Goal: Information Seeking & Learning: Learn about a topic

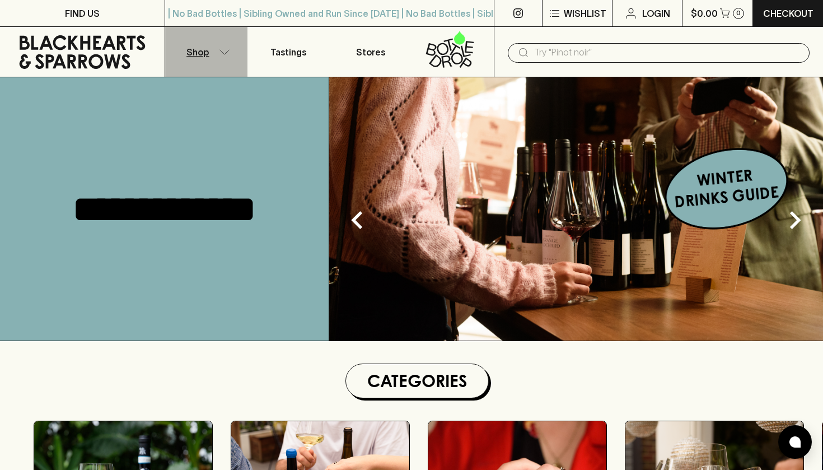
click at [217, 51] on button "Shop" at bounding box center [206, 52] width 82 height 50
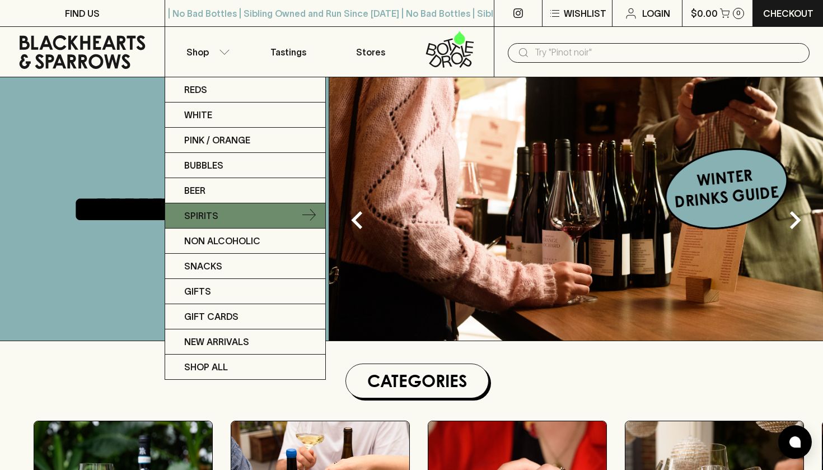
click at [212, 221] on p "Spirits" at bounding box center [201, 215] width 34 height 13
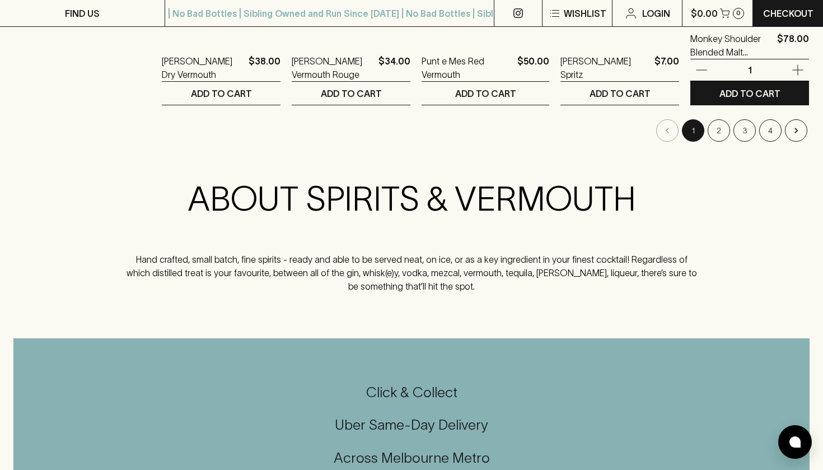
scroll to position [1306, 0]
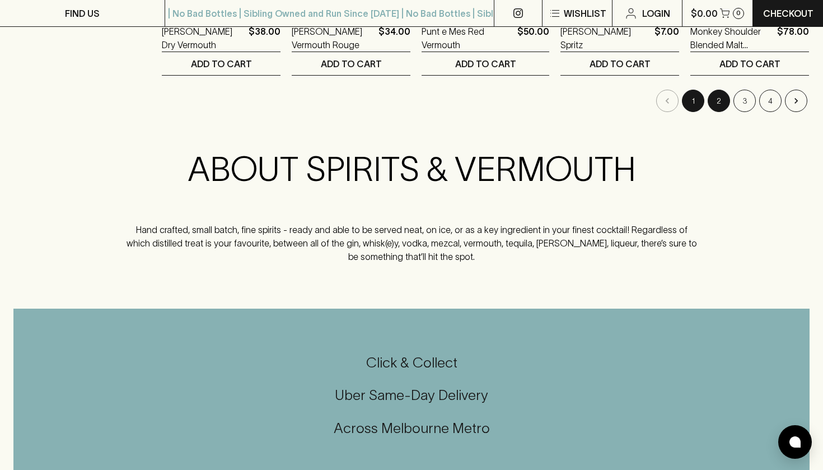
click at [716, 101] on button "2" at bounding box center [719, 101] width 22 height 22
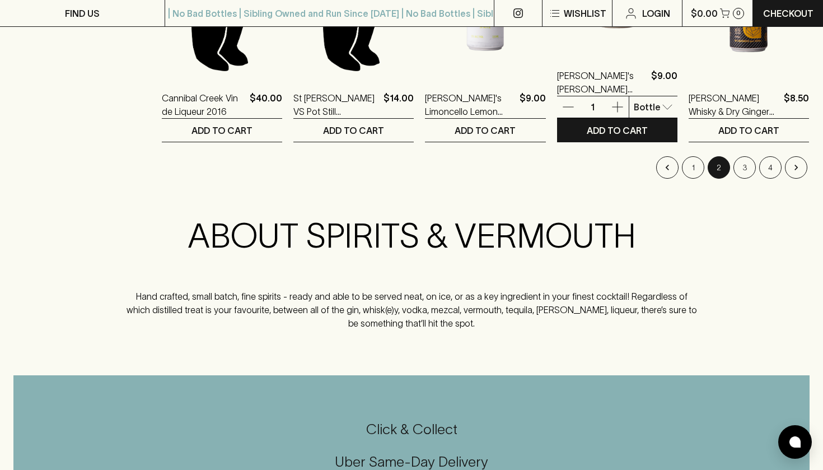
scroll to position [1283, 0]
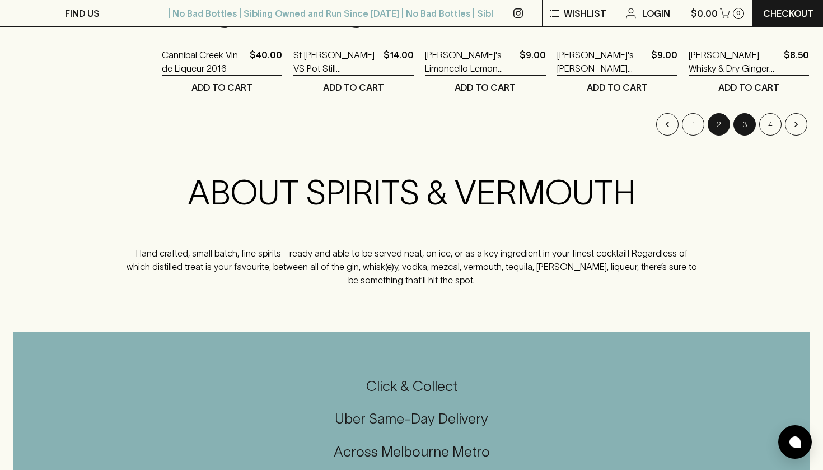
click at [744, 125] on button "3" at bounding box center [745, 124] width 22 height 22
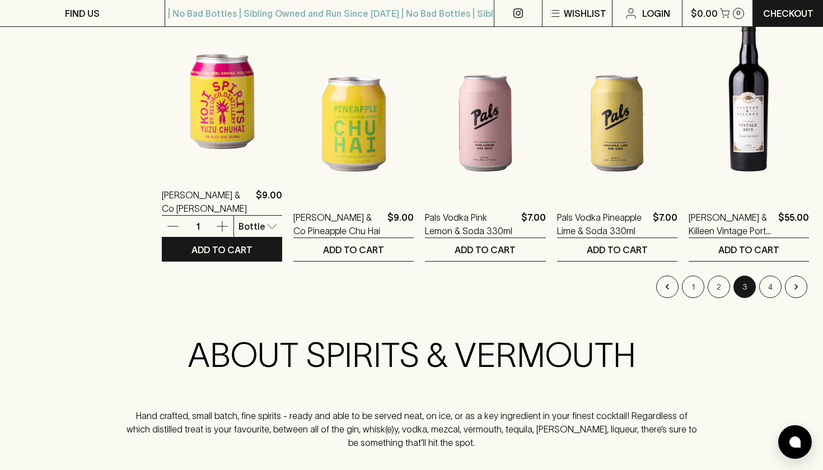
scroll to position [1124, 0]
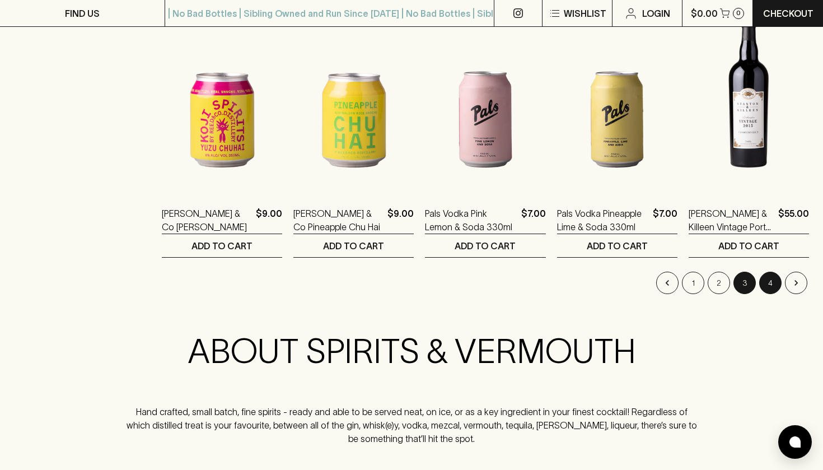
click at [771, 281] on button "4" at bounding box center [770, 283] width 22 height 22
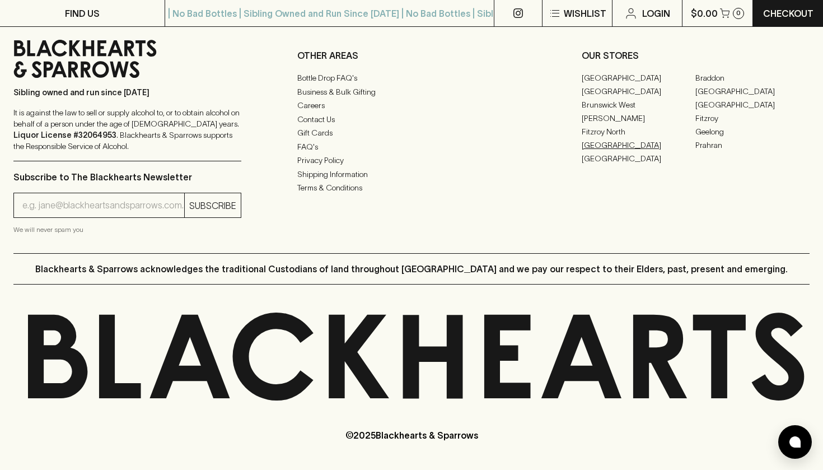
scroll to position [1505, 0]
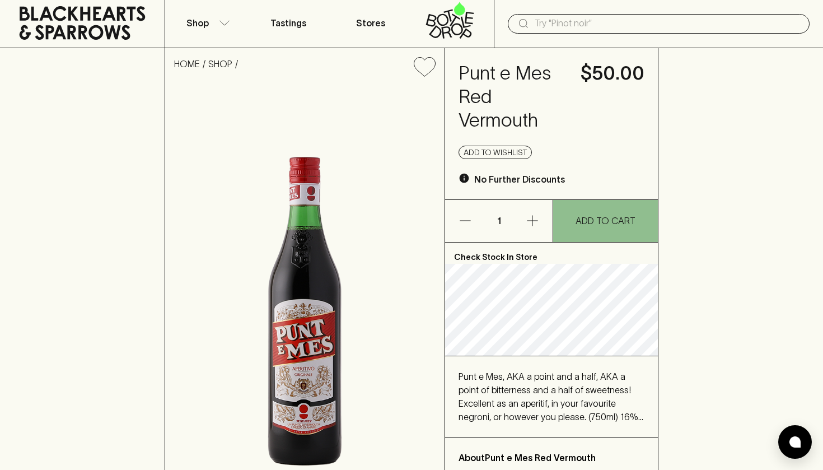
scroll to position [36, 0]
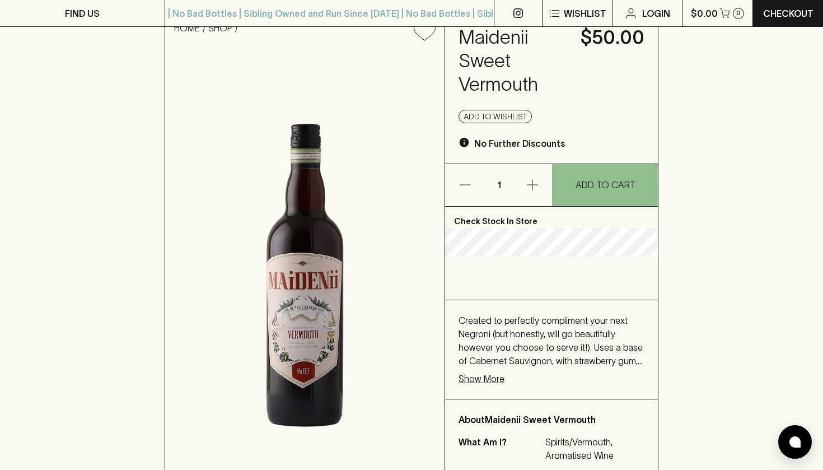
scroll to position [78, 0]
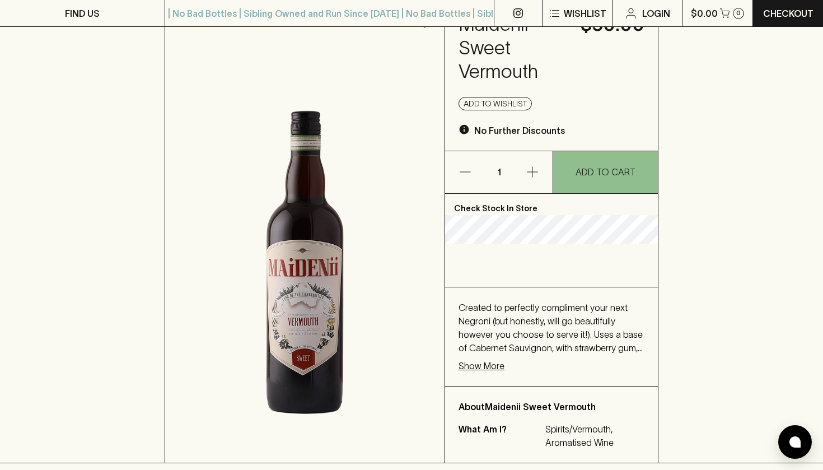
click at [476, 372] on p "Show More" at bounding box center [482, 365] width 46 height 13
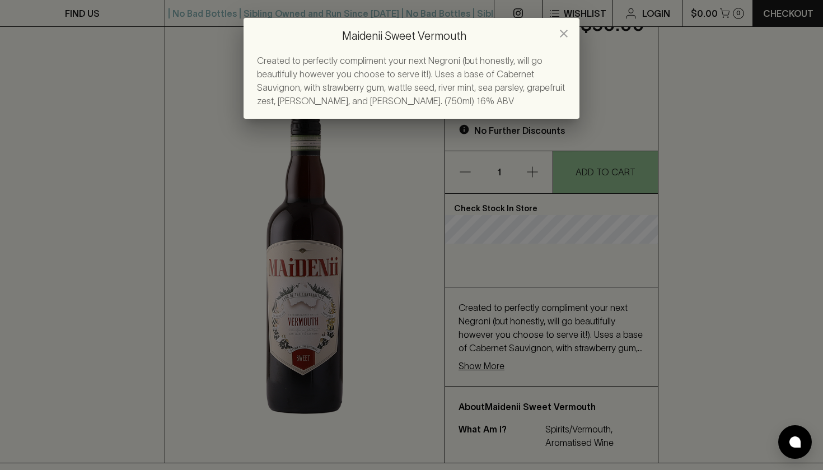
click at [557, 30] on icon "close" at bounding box center [563, 33] width 13 height 13
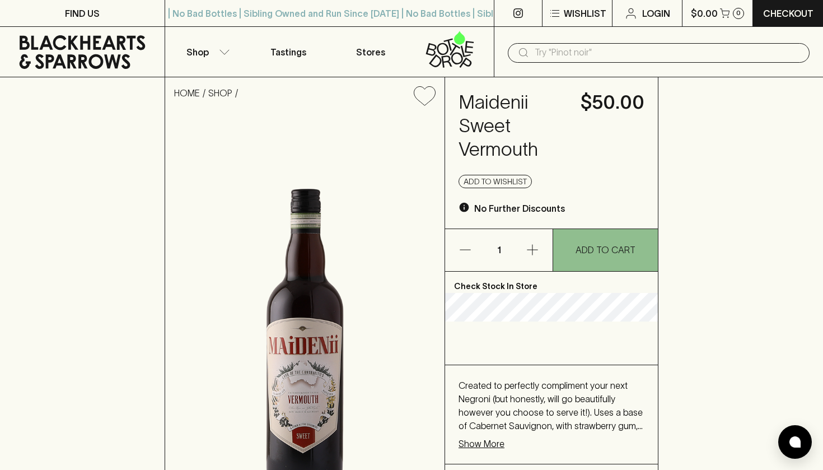
scroll to position [0, 0]
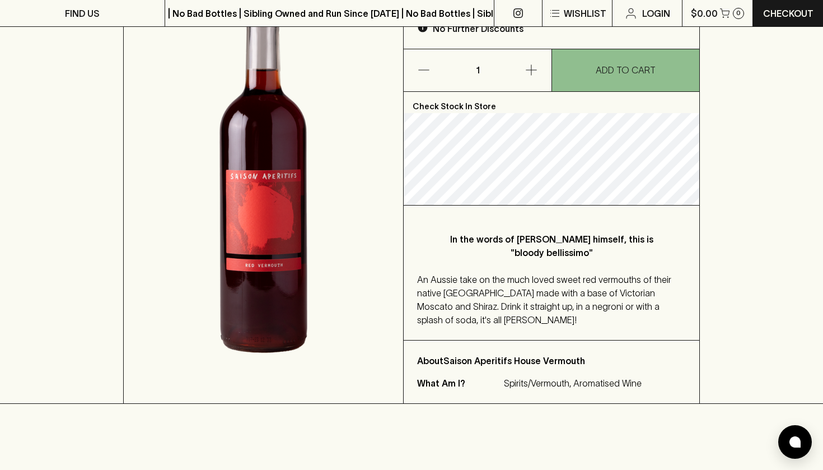
scroll to position [193, 0]
